Goal: Check status: Check status

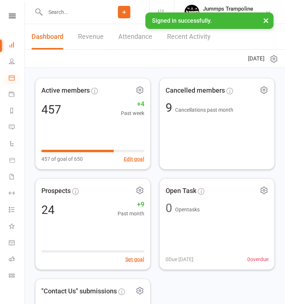
click at [14, 80] on icon at bounding box center [12, 78] width 6 height 6
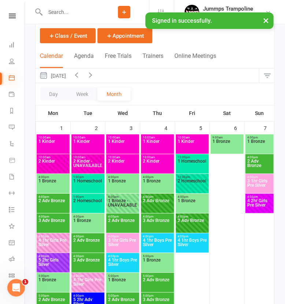
scroll to position [37, 0]
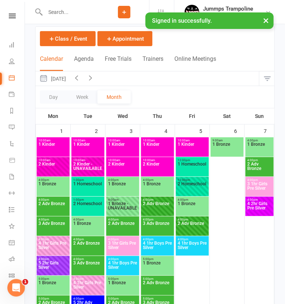
click at [95, 76] on icon "button" at bounding box center [90, 78] width 8 height 8
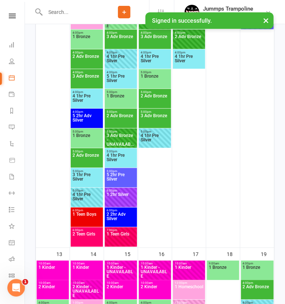
scroll to position [256, 0]
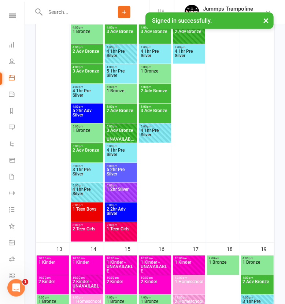
click at [124, 197] on span "1 2hr Silver" at bounding box center [120, 194] width 29 height 13
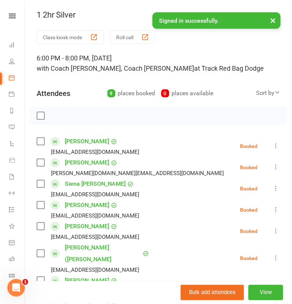
click at [276, 21] on button "×" at bounding box center [272, 20] width 13 height 16
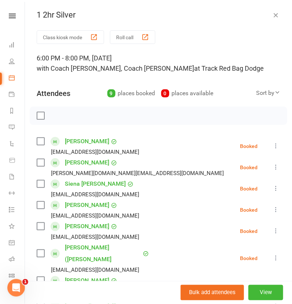
click at [272, 15] on icon "button" at bounding box center [275, 14] width 7 height 7
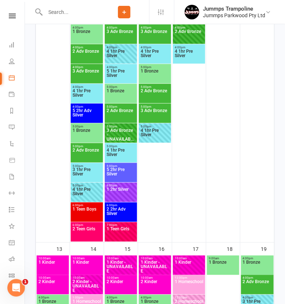
click at [123, 216] on span "2 2hr Adv Silver" at bounding box center [120, 213] width 29 height 13
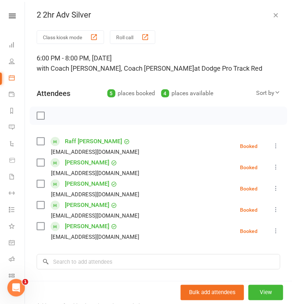
click at [272, 15] on icon "button" at bounding box center [275, 14] width 7 height 7
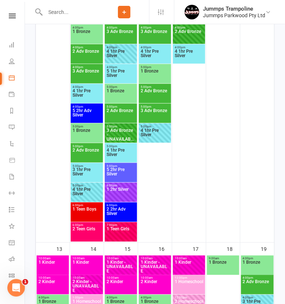
click at [124, 234] on span "1 Teen Girls" at bounding box center [120, 233] width 29 height 13
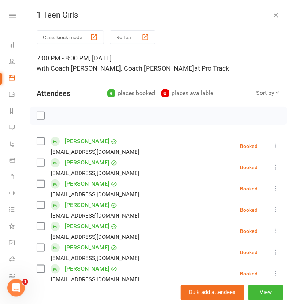
click at [272, 16] on icon "button" at bounding box center [275, 14] width 7 height 7
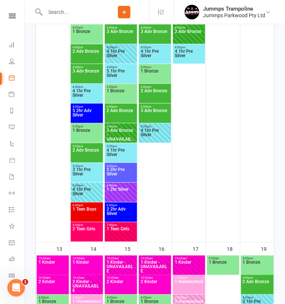
click at [121, 195] on span "1 2hr Silver" at bounding box center [120, 194] width 29 height 13
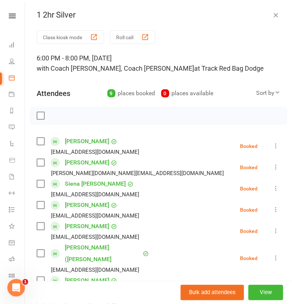
click at [272, 18] on icon "button" at bounding box center [275, 14] width 7 height 7
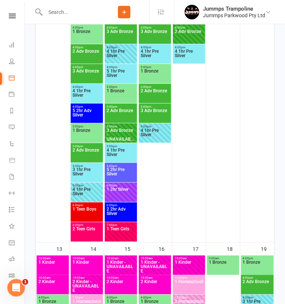
click at [128, 214] on span "2 2hr Adv Silver" at bounding box center [120, 213] width 29 height 13
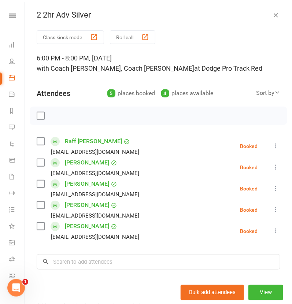
click at [272, 14] on icon "button" at bounding box center [275, 14] width 7 height 7
